Goal: Task Accomplishment & Management: Manage account settings

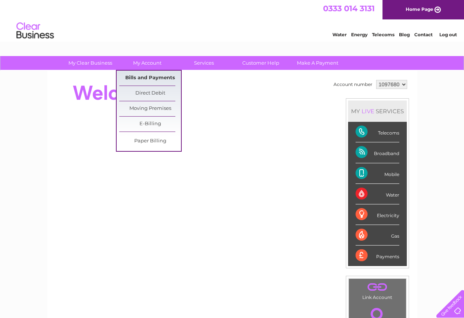
click at [150, 73] on link "Bills and Payments" at bounding box center [150, 78] width 62 height 15
click at [150, 76] on link "Bills and Payments" at bounding box center [150, 78] width 62 height 15
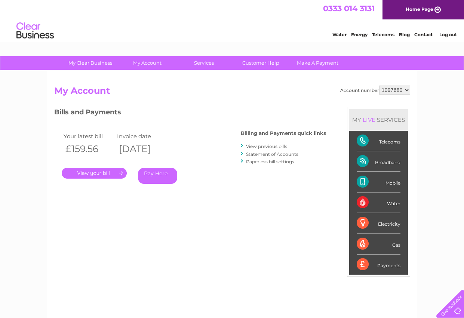
click at [96, 168] on div ". Pay Here" at bounding box center [137, 162] width 150 height 11
click at [97, 173] on link "." at bounding box center [94, 173] width 65 height 11
